Goal: Task Accomplishment & Management: Manage account settings

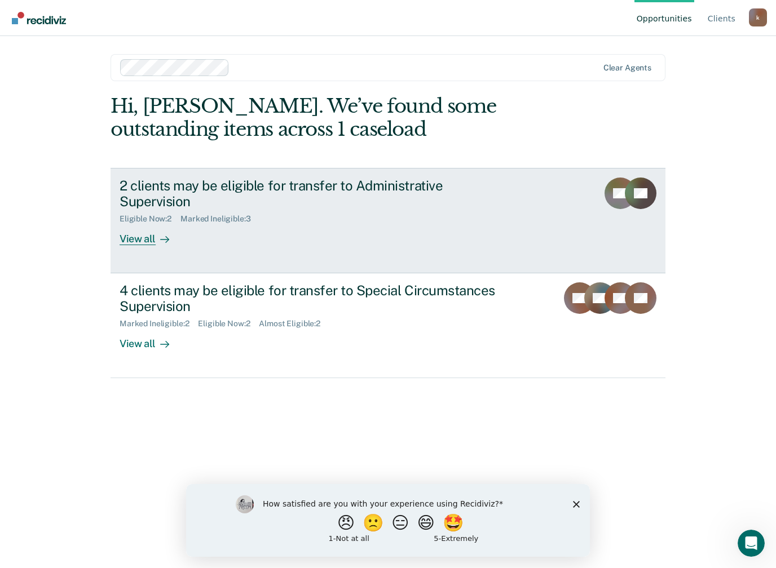
click at [450, 183] on div "2 clients may be eligible for transfer to Administrative Supervision" at bounding box center [317, 194] width 396 height 33
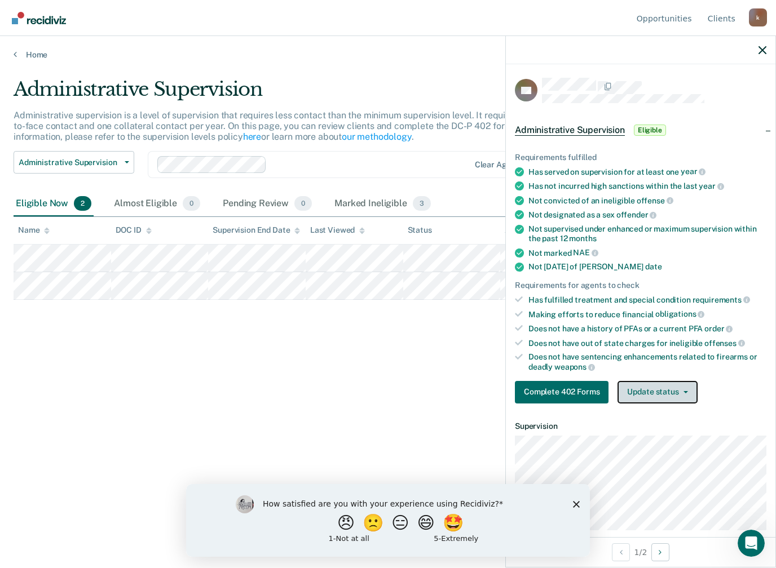
click at [671, 381] on button "Update status" at bounding box center [656, 392] width 79 height 23
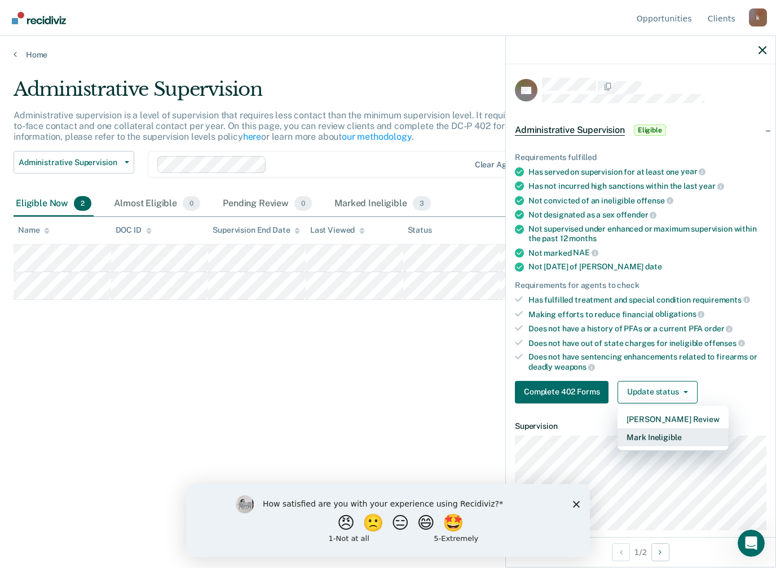
click at [671, 429] on button "Mark Ineligible" at bounding box center [672, 437] width 110 height 18
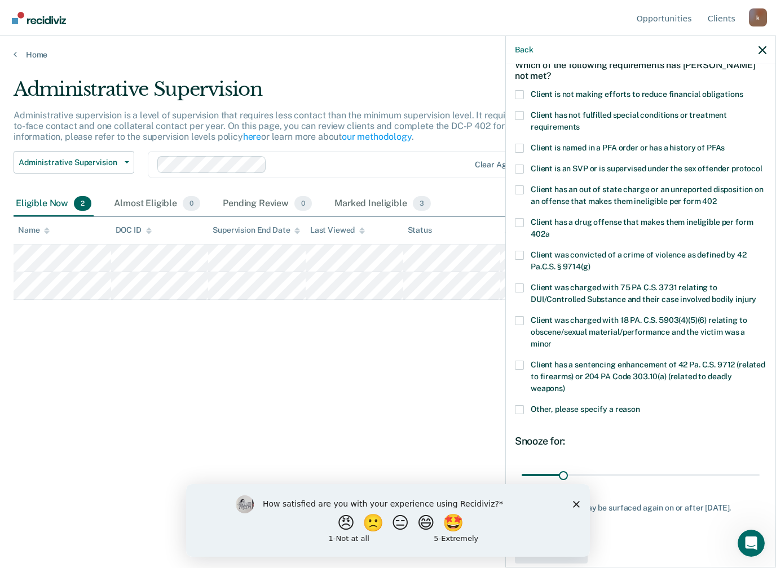
scroll to position [35, 0]
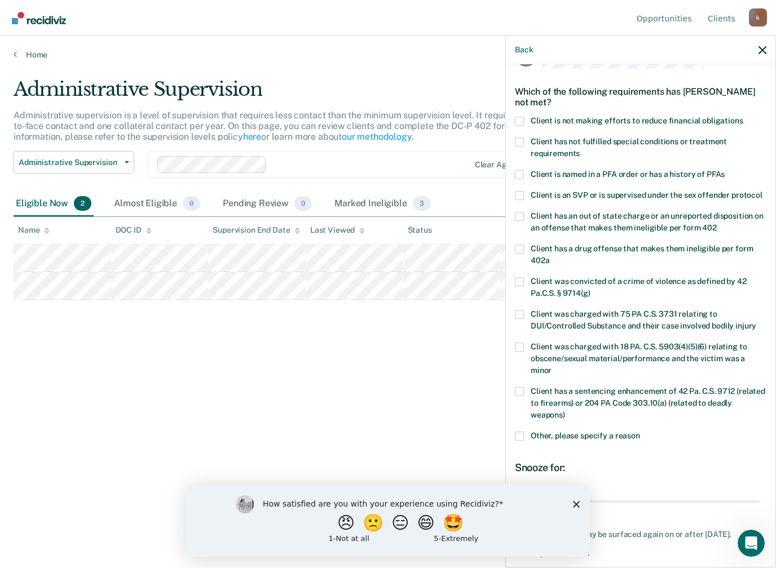
click at [518, 117] on span at bounding box center [519, 121] width 9 height 9
click at [743, 117] on input "Client is not making efforts to reduce financial obligations" at bounding box center [743, 117] width 0 height 0
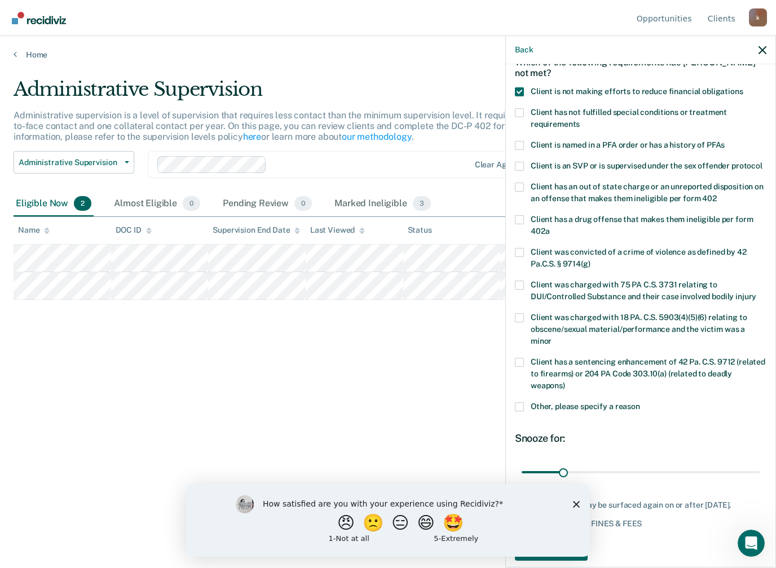
scroll to position [63, 0]
click at [576, 504] on polygon "Close survey" at bounding box center [576, 504] width 7 height 7
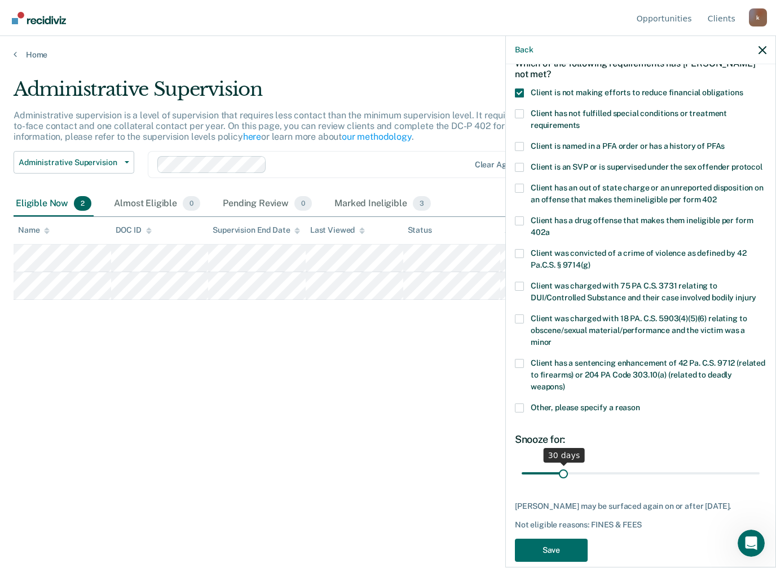
click at [566, 464] on input "range" at bounding box center [640, 474] width 238 height 20
type input "55"
click at [562, 539] on button "Save" at bounding box center [551, 550] width 73 height 23
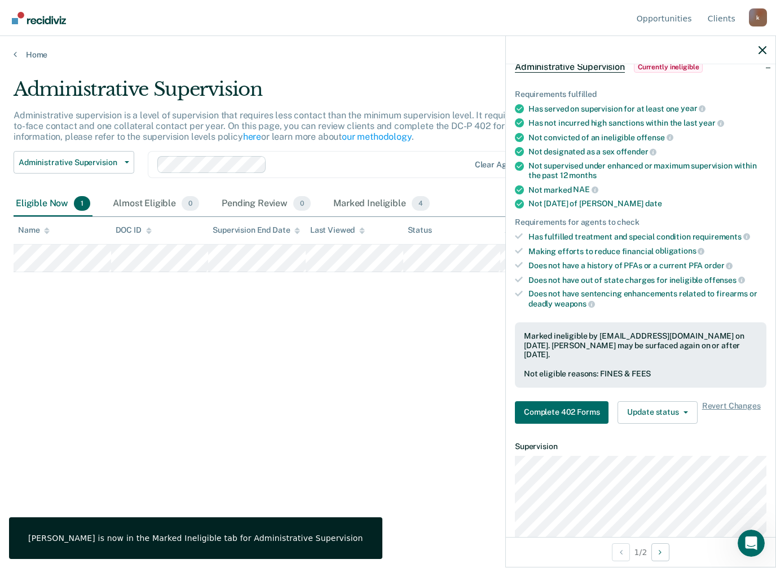
click at [52, 332] on div "Administrative Supervision Administrative supervision is a level of supervision…" at bounding box center [388, 281] width 749 height 406
click at [759, 48] on icon "button" at bounding box center [762, 50] width 8 height 8
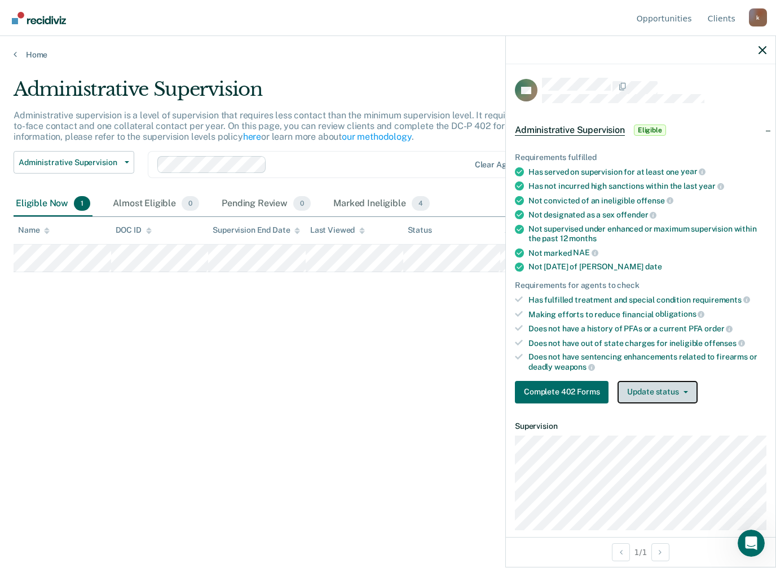
click at [666, 385] on button "Update status" at bounding box center [656, 392] width 79 height 23
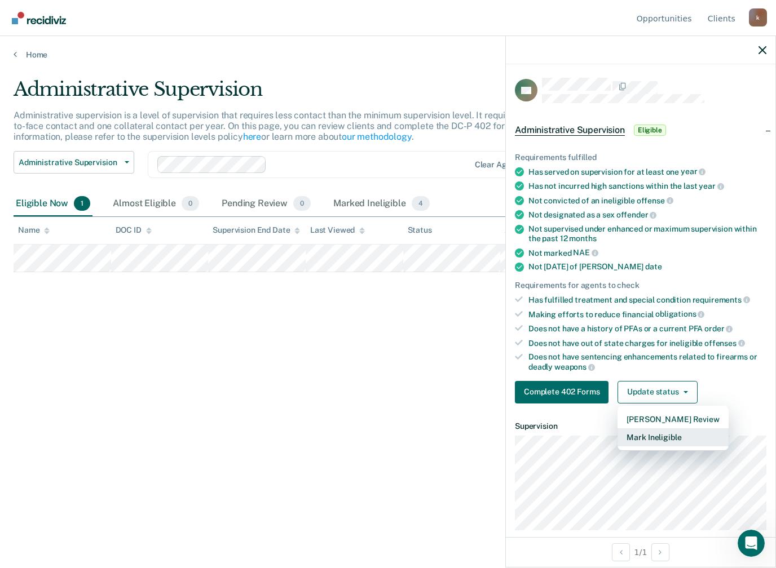
click at [663, 430] on button "Mark Ineligible" at bounding box center [672, 437] width 110 height 18
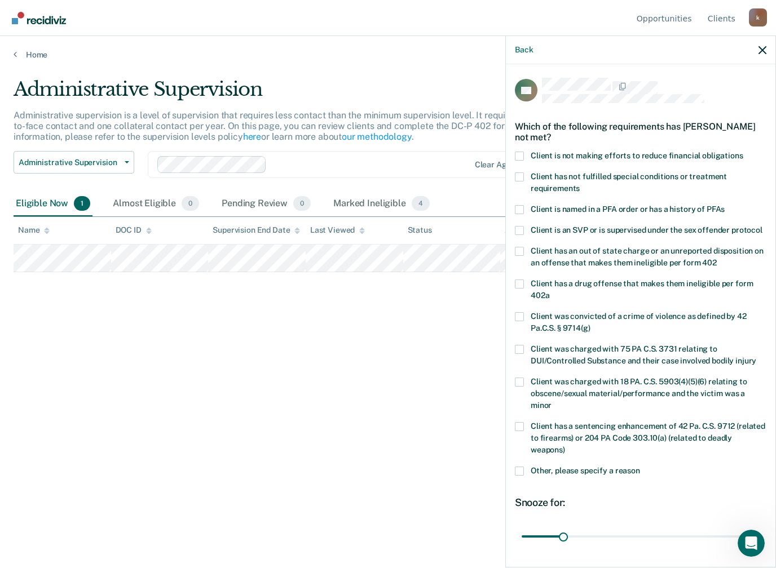
click at [522, 153] on span at bounding box center [519, 156] width 9 height 9
click at [743, 152] on input "Client is not making efforts to reduce financial obligations" at bounding box center [743, 152] width 0 height 0
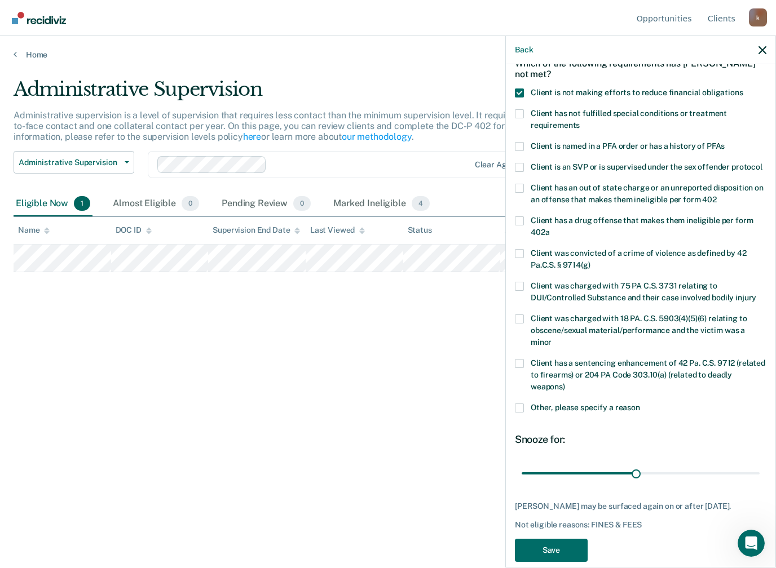
type input "87"
click at [554, 539] on button "Save" at bounding box center [551, 550] width 73 height 23
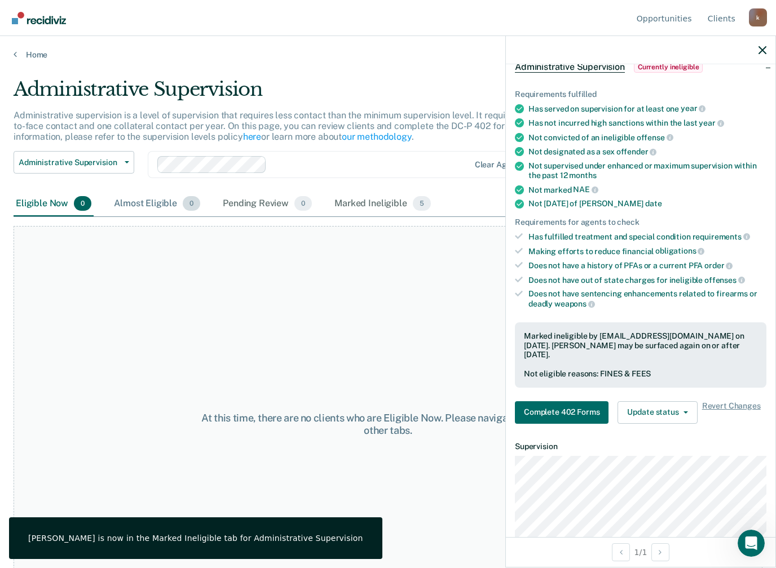
click at [129, 200] on div "Almost Eligible 0" at bounding box center [157, 204] width 91 height 25
click at [376, 207] on div "Marked Ineligible 5" at bounding box center [382, 204] width 101 height 25
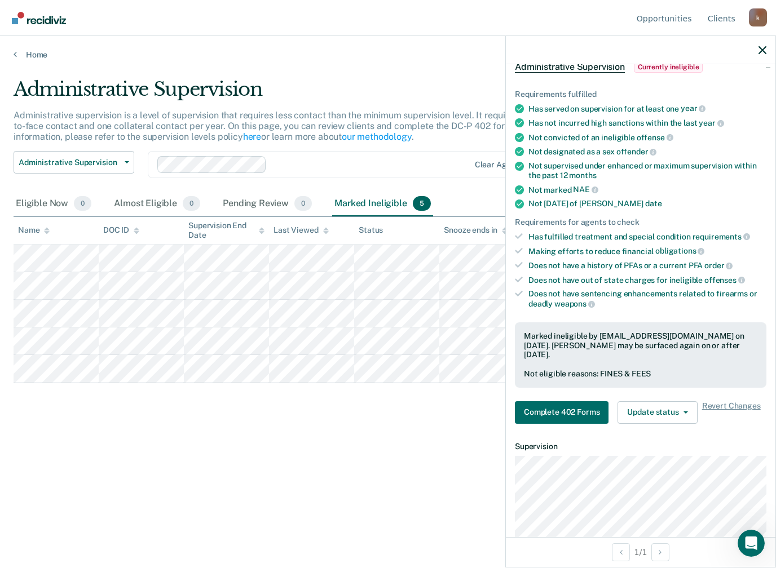
click at [764, 48] on icon "button" at bounding box center [762, 50] width 8 height 8
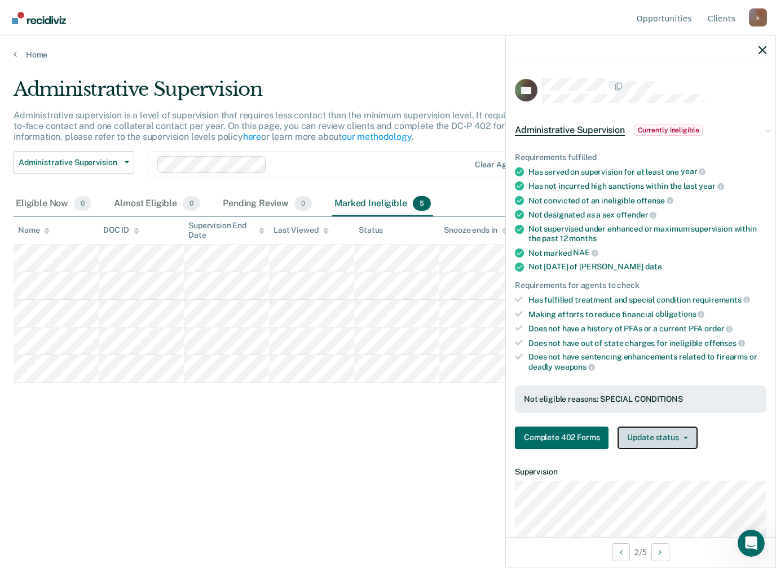
click at [675, 427] on button "Update status" at bounding box center [656, 438] width 79 height 23
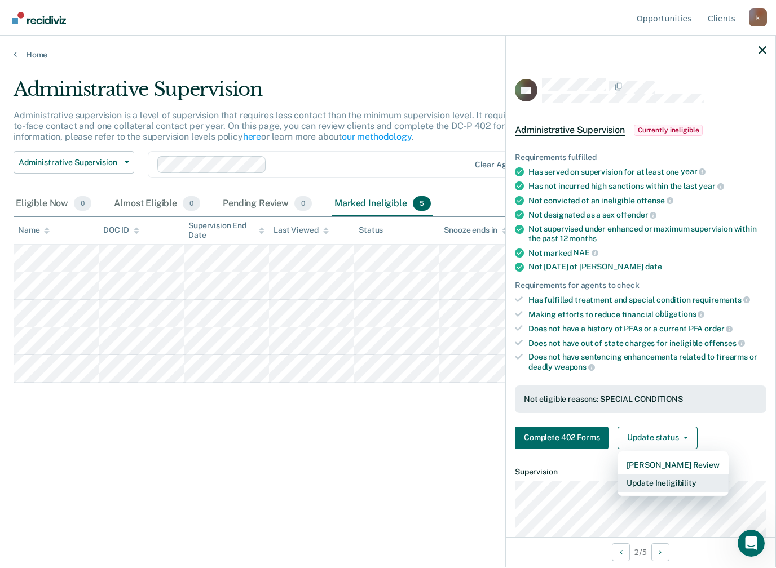
click at [672, 479] on button "Update Ineligibility" at bounding box center [672, 483] width 110 height 18
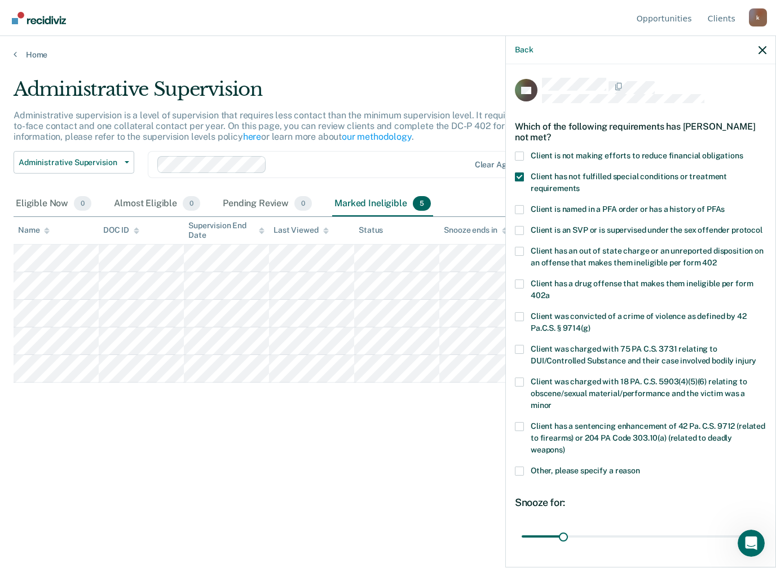
click at [759, 54] on icon "button" at bounding box center [762, 50] width 8 height 8
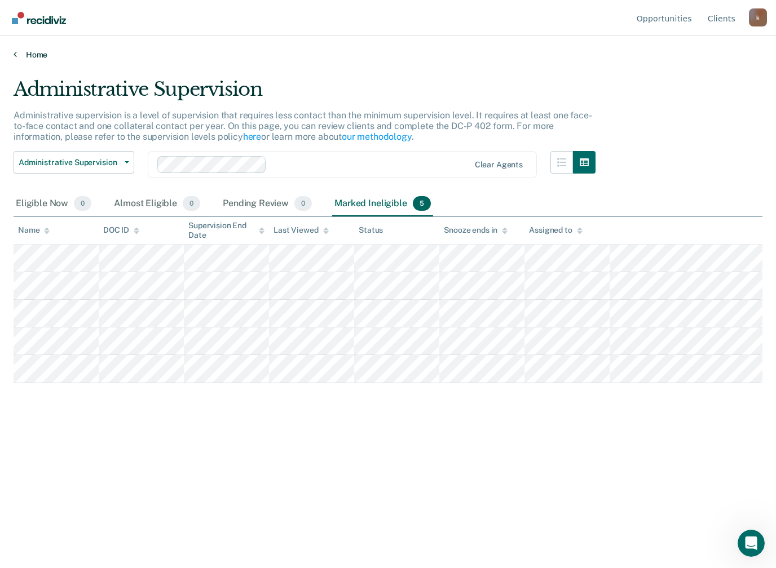
click at [29, 52] on link "Home" at bounding box center [388, 55] width 749 height 10
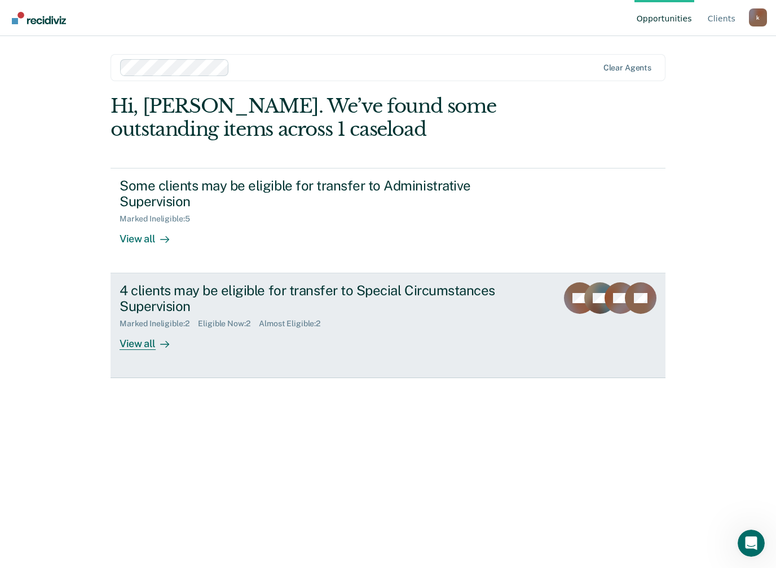
click at [140, 341] on div "View all" at bounding box center [150, 340] width 63 height 22
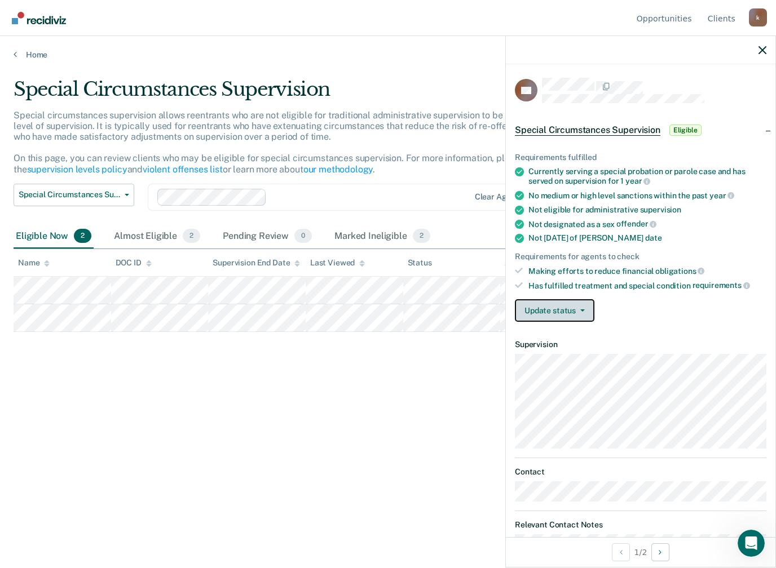
click at [568, 303] on button "Update status" at bounding box center [554, 310] width 79 height 23
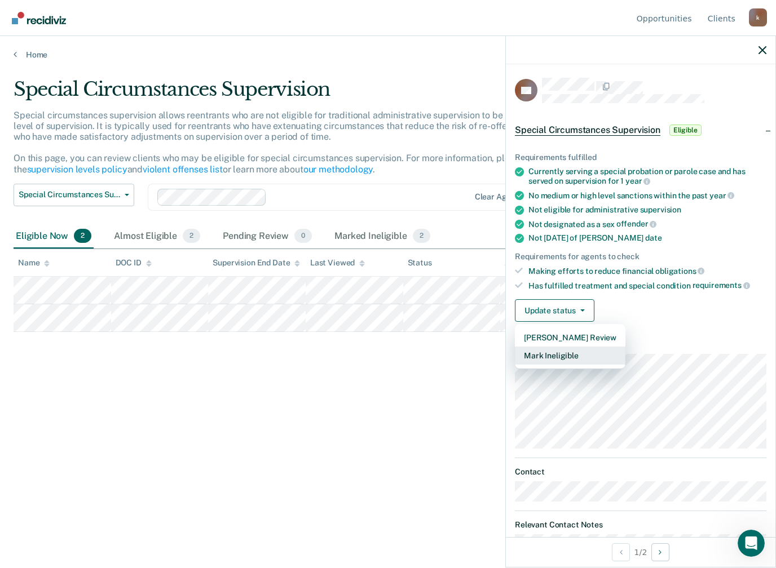
click at [566, 352] on button "Mark Ineligible" at bounding box center [570, 356] width 110 height 18
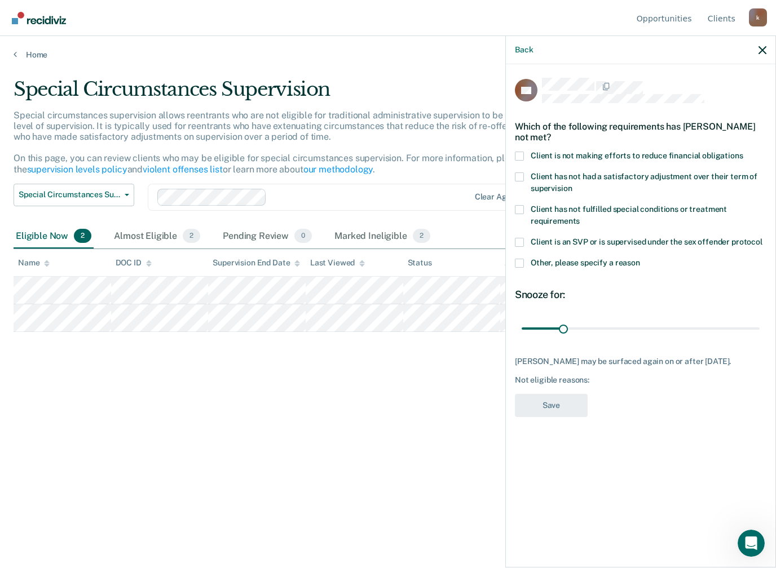
click at [515, 153] on span at bounding box center [519, 156] width 9 height 9
click at [743, 152] on input "Client is not making efforts to reduce financial obligations" at bounding box center [743, 152] width 0 height 0
click at [550, 396] on button "Save" at bounding box center [551, 405] width 73 height 23
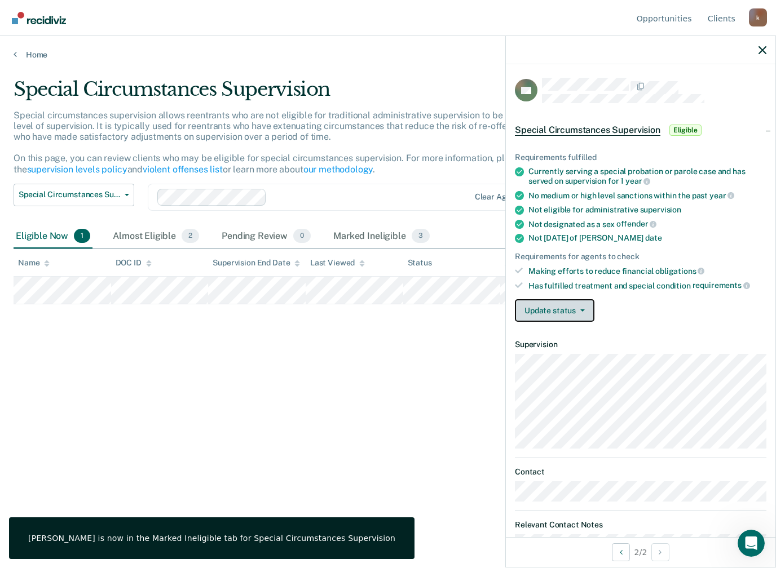
click at [572, 305] on button "Update status" at bounding box center [554, 310] width 79 height 23
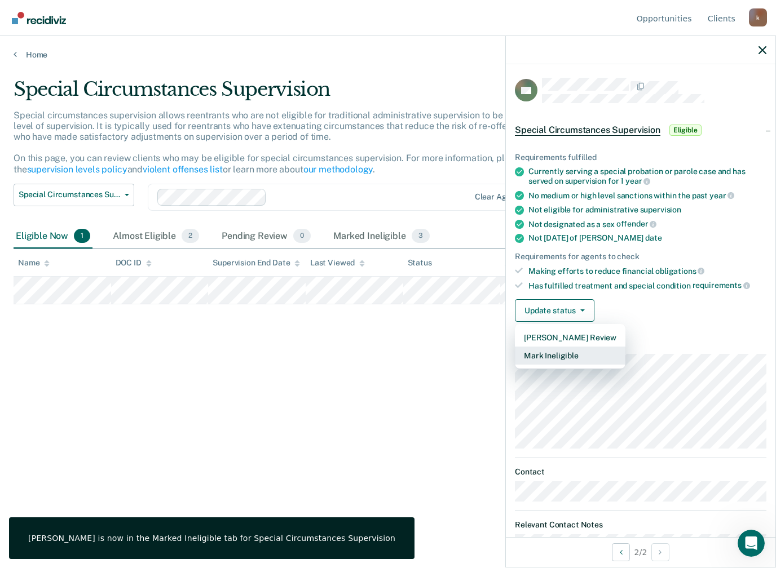
click at [564, 347] on button "Mark Ineligible" at bounding box center [570, 356] width 110 height 18
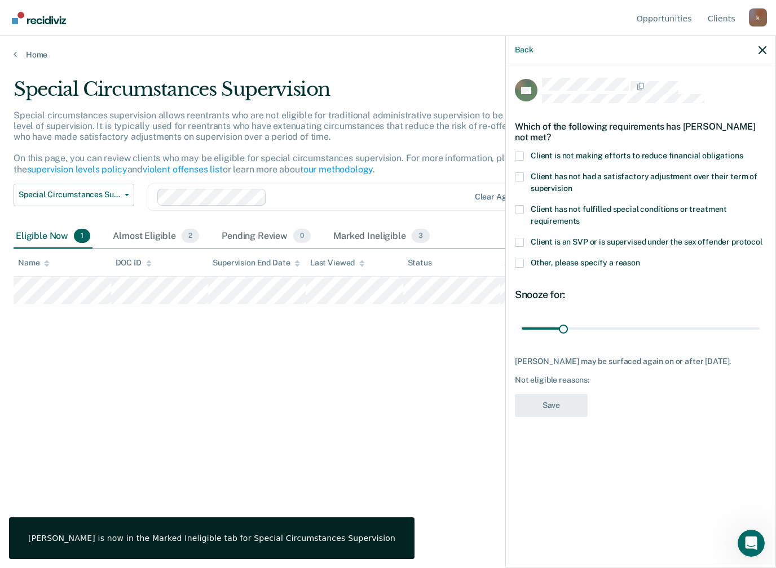
click at [522, 152] on span at bounding box center [519, 156] width 9 height 9
click at [743, 152] on input "Client is not making efforts to reduce financial obligations" at bounding box center [743, 152] width 0 height 0
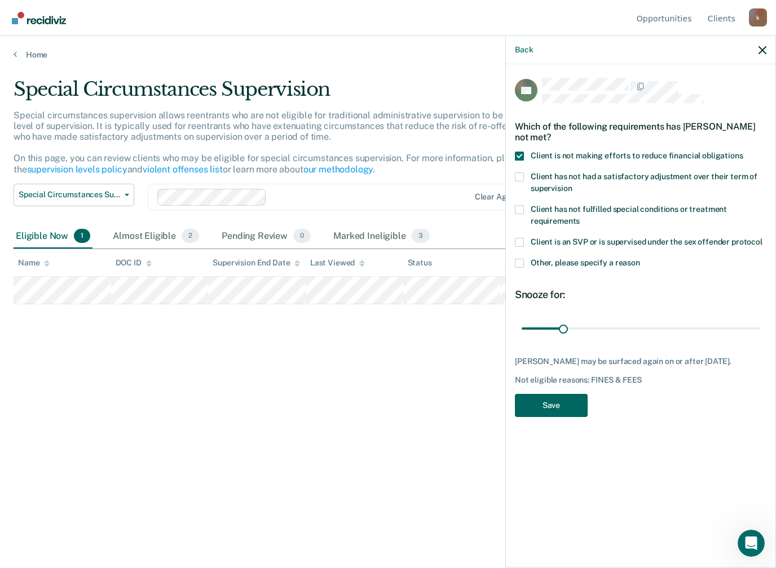
click at [551, 414] on button "Save" at bounding box center [551, 405] width 73 height 23
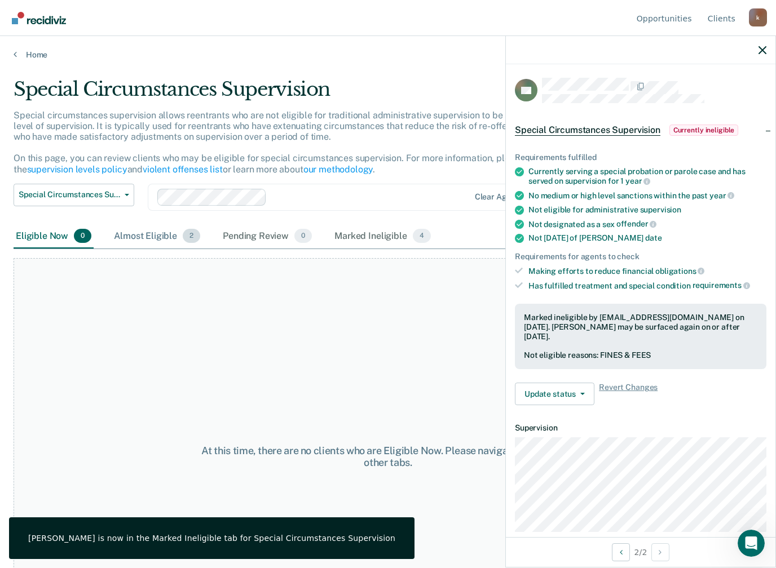
click at [144, 239] on div "Almost Eligible 2" at bounding box center [157, 236] width 91 height 25
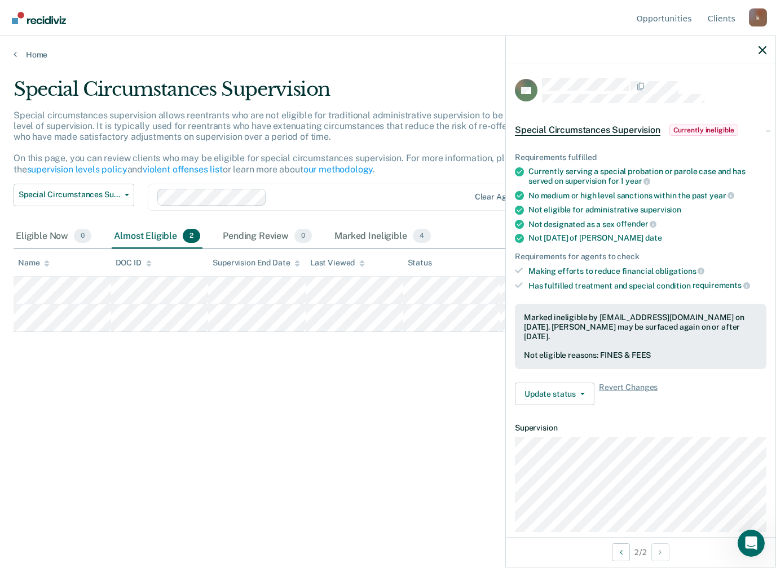
click at [430, 420] on div "Special Circumstances Supervision Special circumstances supervision allows reen…" at bounding box center [388, 281] width 749 height 406
click at [759, 45] on button "button" at bounding box center [762, 50] width 8 height 10
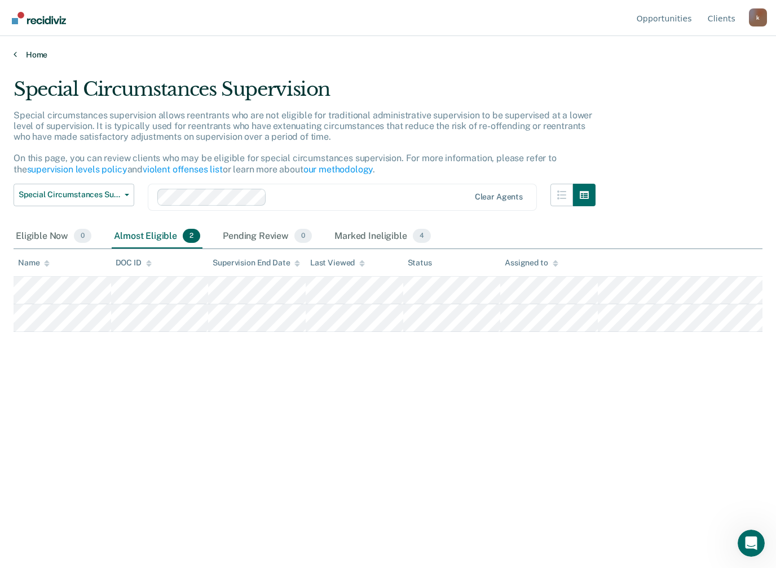
click at [32, 53] on link "Home" at bounding box center [388, 55] width 749 height 10
